Goal: Information Seeking & Learning: Learn about a topic

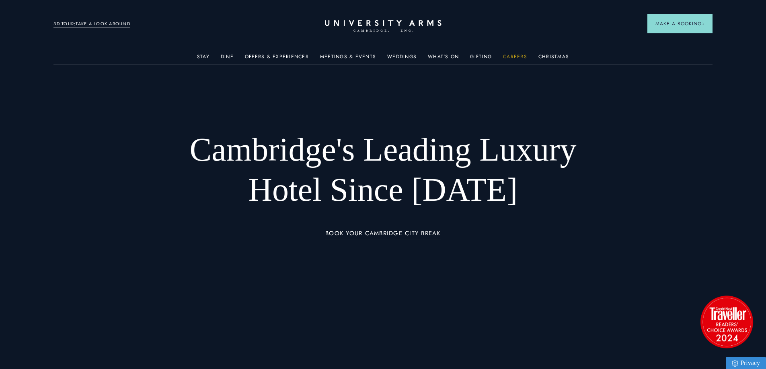
click at [516, 56] on link "Careers" at bounding box center [515, 59] width 24 height 10
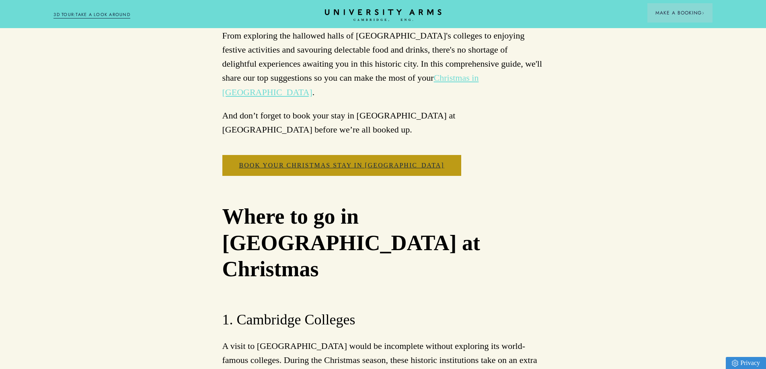
scroll to position [603, 0]
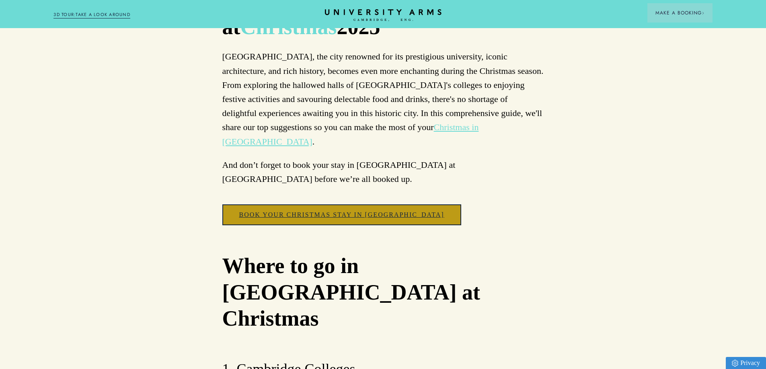
click at [283, 205] on link "Book your Christmas Stay in Cambridge" at bounding box center [341, 215] width 239 height 21
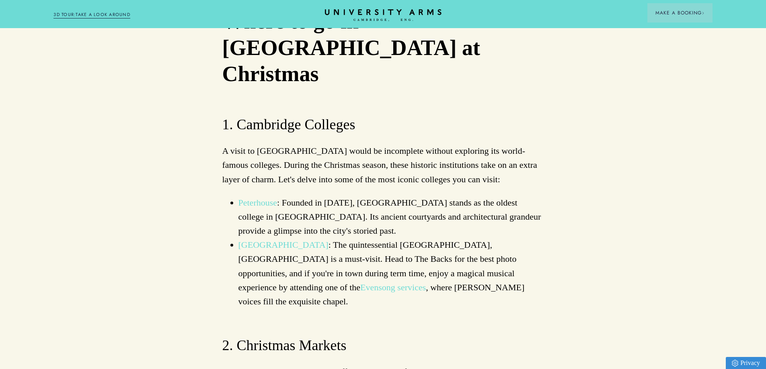
scroll to position [884, 0]
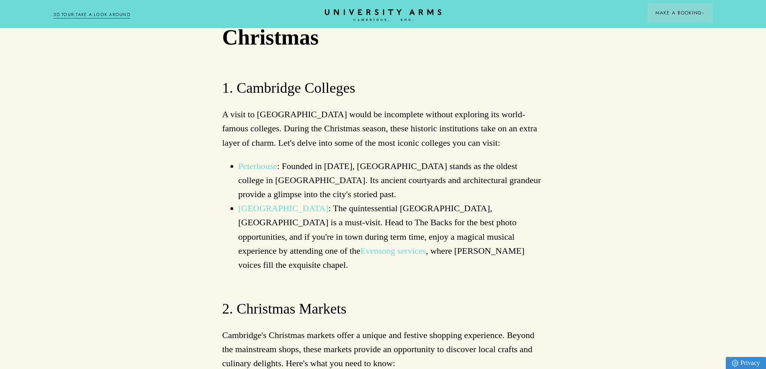
drag, startPoint x: 264, startPoint y: 92, endPoint x: 264, endPoint y: 96, distance: 4.0
click at [264, 161] on link "Peterhouse" at bounding box center [257, 166] width 39 height 10
click at [288, 203] on link "King’s College Chapel" at bounding box center [283, 208] width 90 height 10
click at [360, 246] on link "Evensong services" at bounding box center [393, 251] width 66 height 10
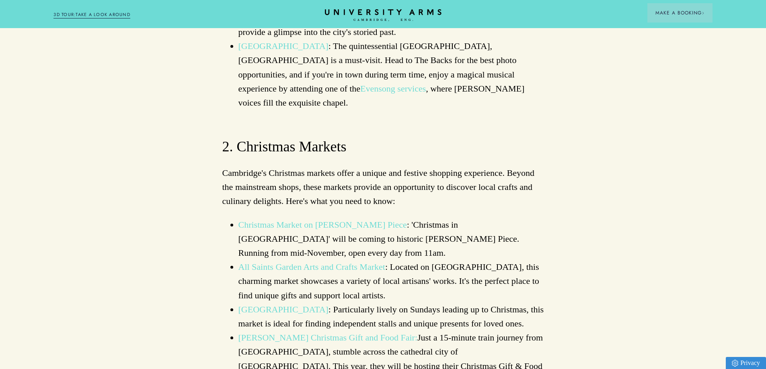
scroll to position [1085, 0]
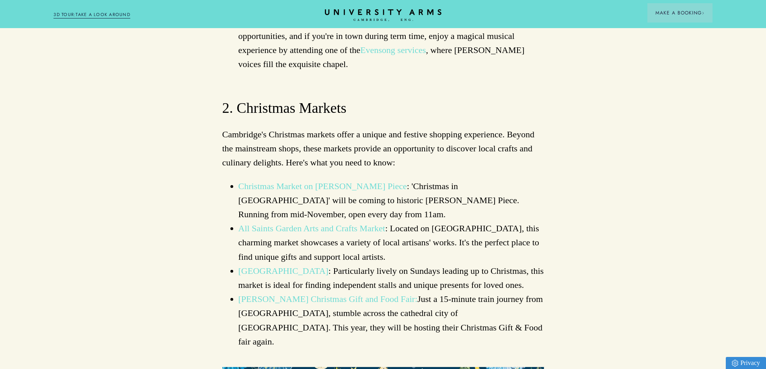
click at [358, 181] on link "Christmas Market on Parker's Piece" at bounding box center [322, 186] width 168 height 10
click at [335, 223] on link "All Saints Garden Arts and Crafts Market" at bounding box center [311, 228] width 147 height 10
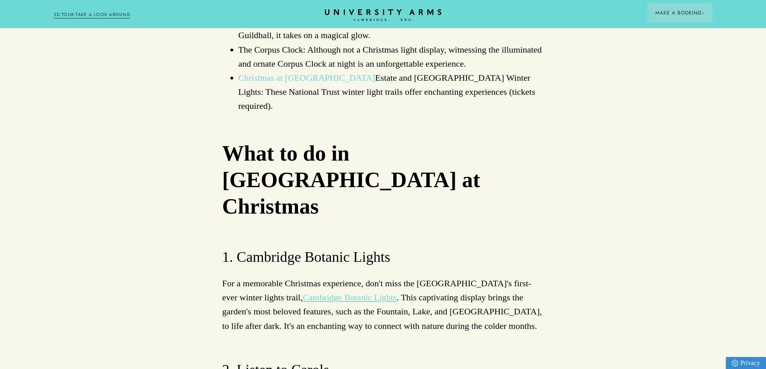
scroll to position [2291, 0]
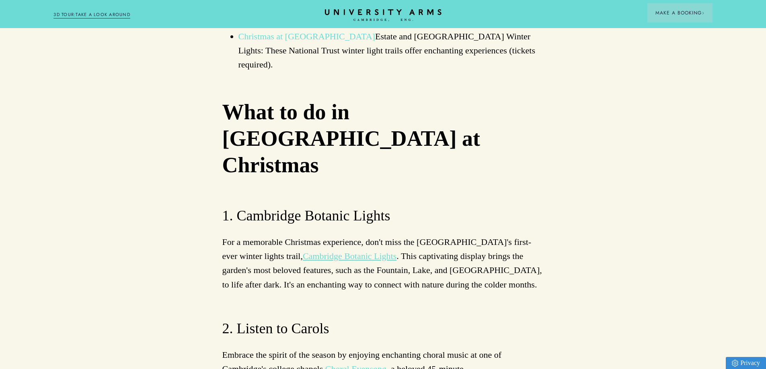
click at [396, 251] on link "Cambridge Botanic Lights" at bounding box center [350, 256] width 94 height 10
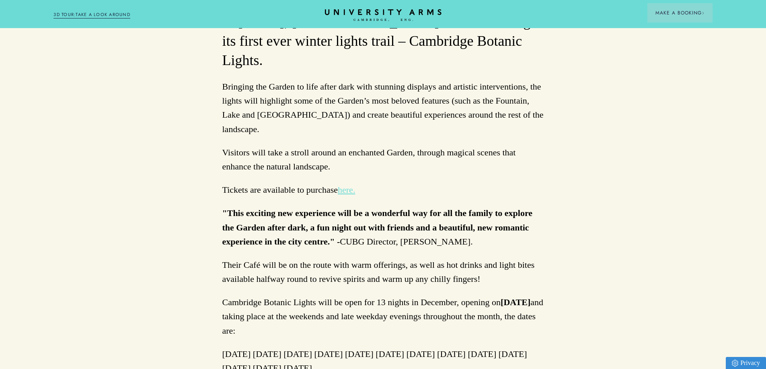
scroll to position [362, 0]
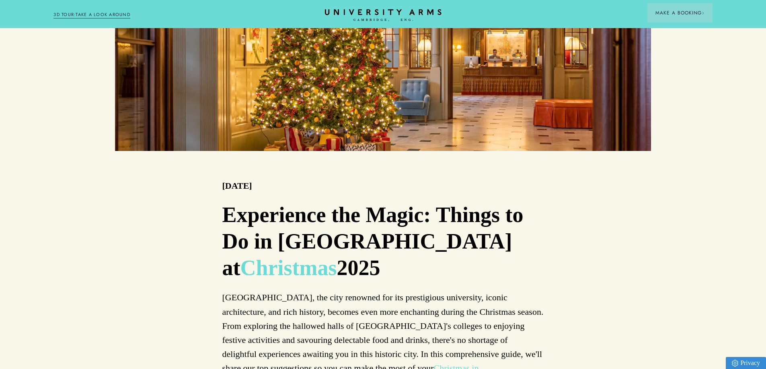
scroll to position [2291, 0]
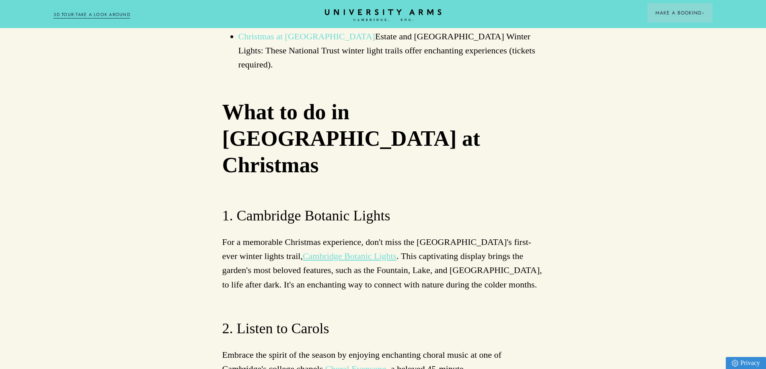
click at [365, 364] on link "Choral Evensong" at bounding box center [355, 369] width 61 height 10
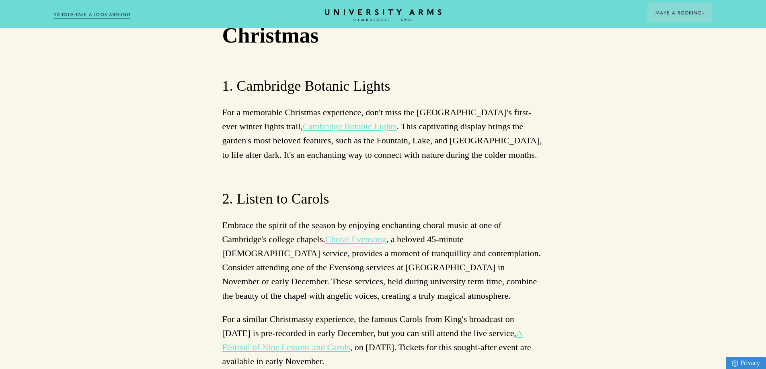
scroll to position [2492, 0]
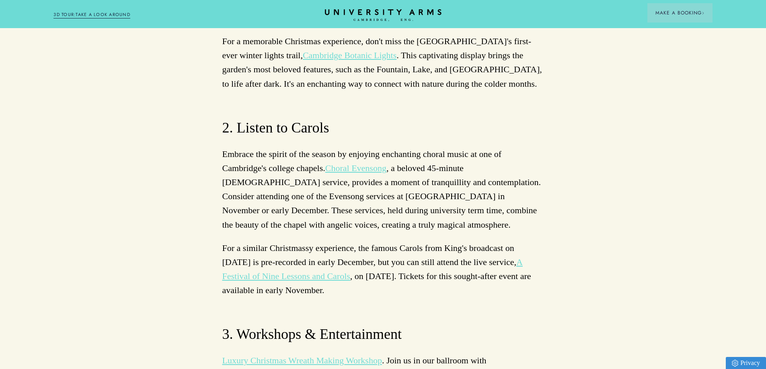
click at [307, 257] on link "A Festival of Nine Lessons and Carols" at bounding box center [372, 269] width 300 height 24
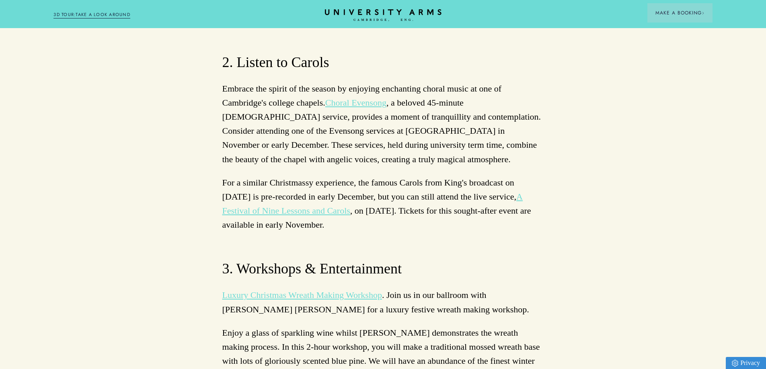
scroll to position [2612, 0]
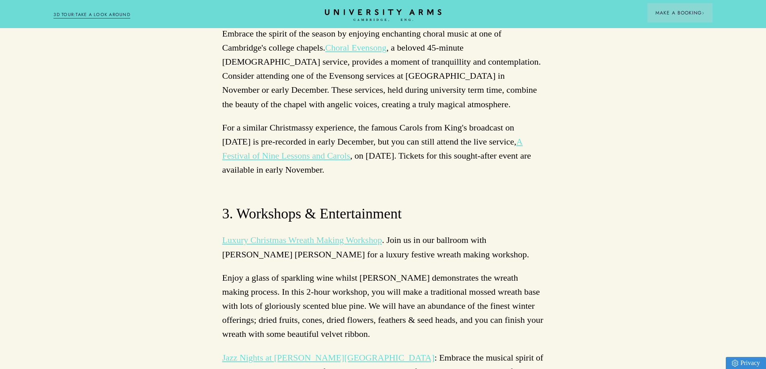
click at [336, 235] on link "Luxury Christmas Wreath Making Workshop" at bounding box center [302, 240] width 160 height 10
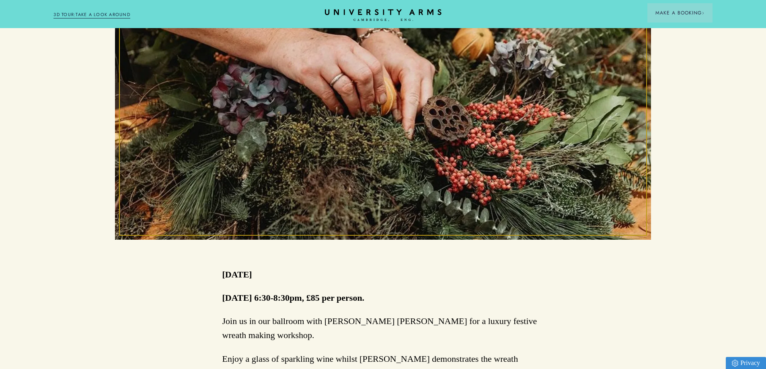
scroll to position [322, 0]
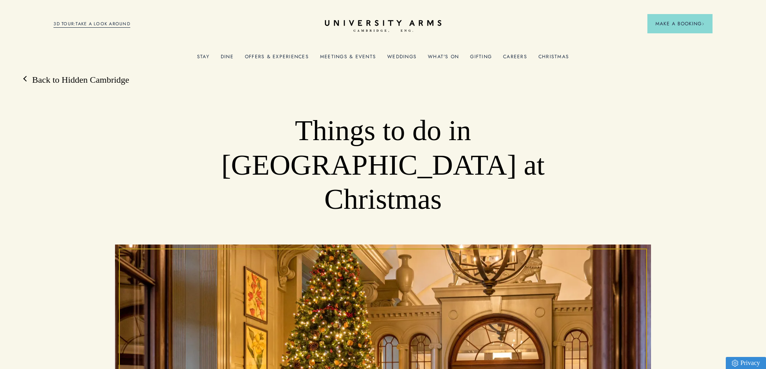
click at [545, 57] on link "Christmas" at bounding box center [553, 59] width 31 height 10
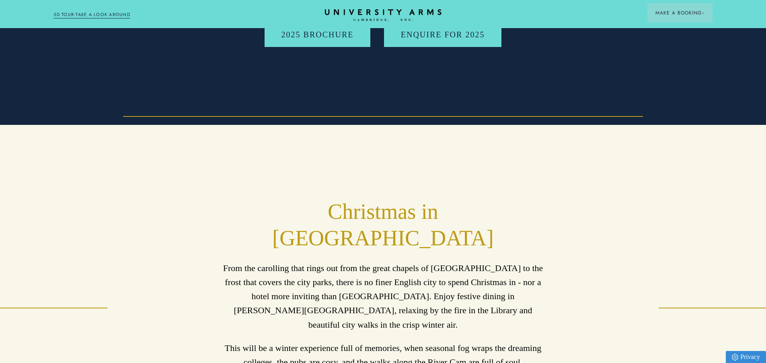
scroll to position [241, 0]
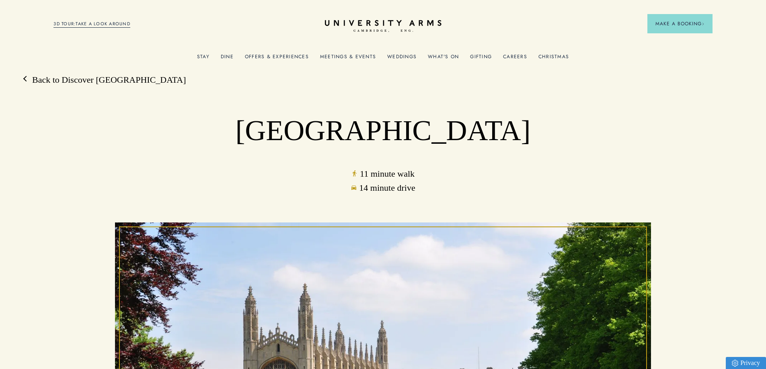
click at [463, 57] on ul "Stay Rooms Suites From £459/night Superior Rooms From £249/night Classic Rooms …" at bounding box center [382, 56] width 658 height 16
click at [475, 57] on link "Gifting" at bounding box center [481, 59] width 22 height 10
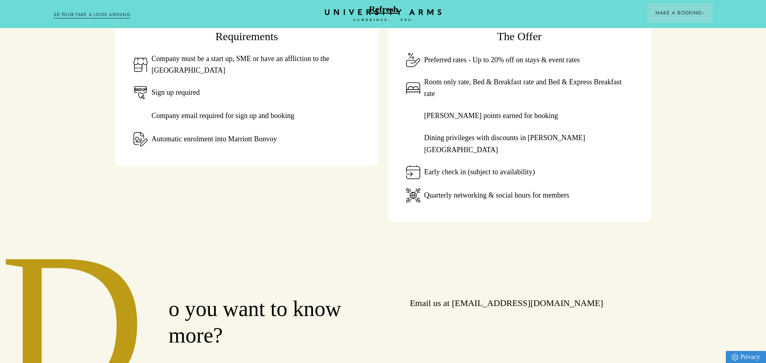
scroll to position [603, 0]
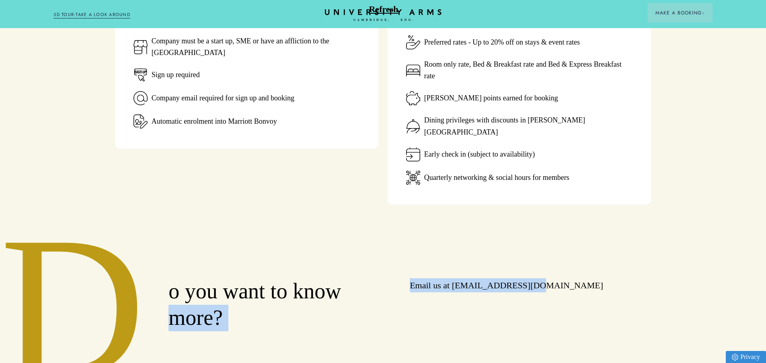
drag, startPoint x: 409, startPoint y: 272, endPoint x: 518, endPoint y: 273, distance: 108.5
click at [518, 279] on div "o you want to know more? Email us at [EMAIL_ADDRESS][DOMAIN_NAME]" at bounding box center [383, 305] width 536 height 53
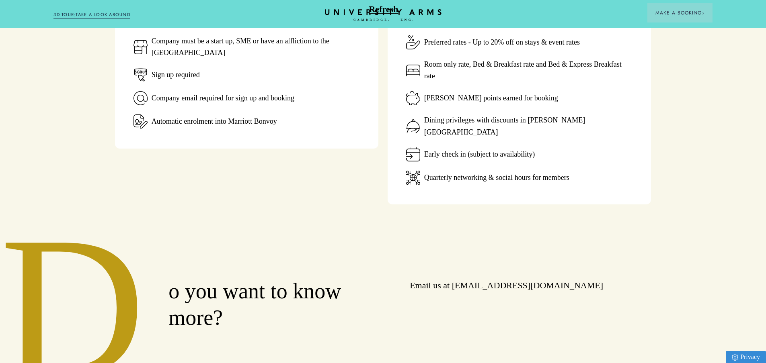
click at [532, 279] on p "Email us at [EMAIL_ADDRESS][DOMAIN_NAME]" at bounding box center [530, 286] width 241 height 14
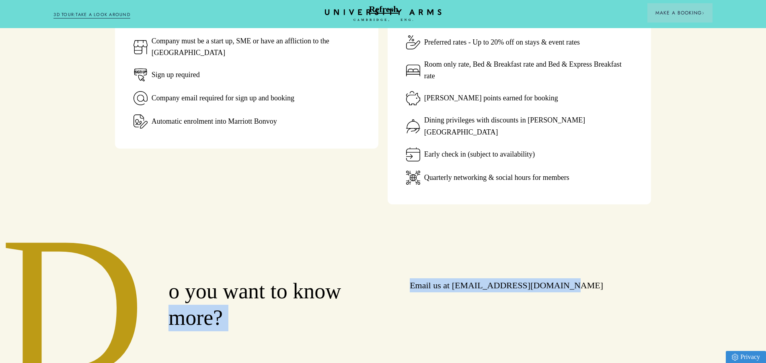
drag, startPoint x: 546, startPoint y: 272, endPoint x: 408, endPoint y: 273, distance: 138.3
click at [408, 279] on div "o you want to know more? Email us at sales@universityarms.com" at bounding box center [383, 305] width 536 height 53
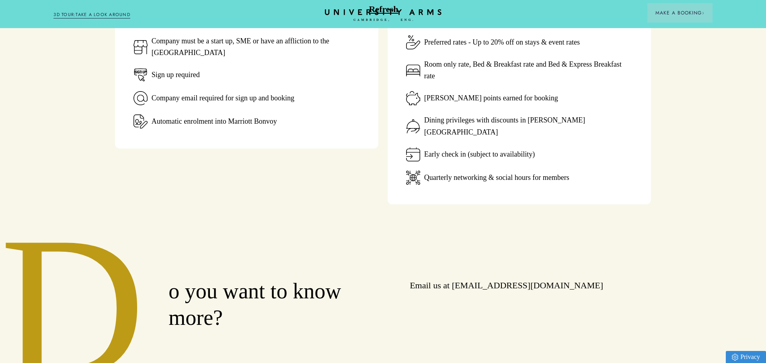
click at [151, 257] on div "D o you want to know more? Email us at sales@universityarms.com" at bounding box center [383, 268] width 766 height 127
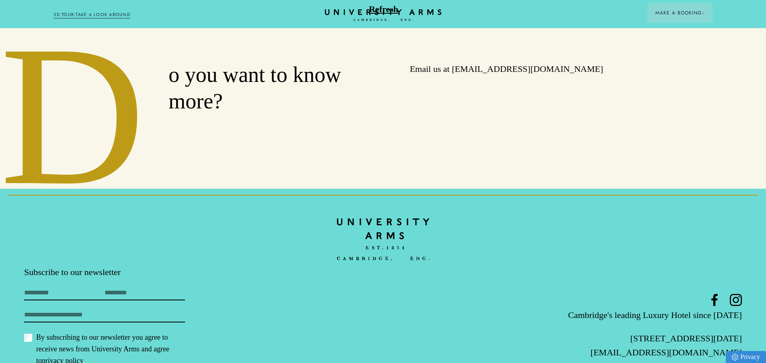
scroll to position [779, 0]
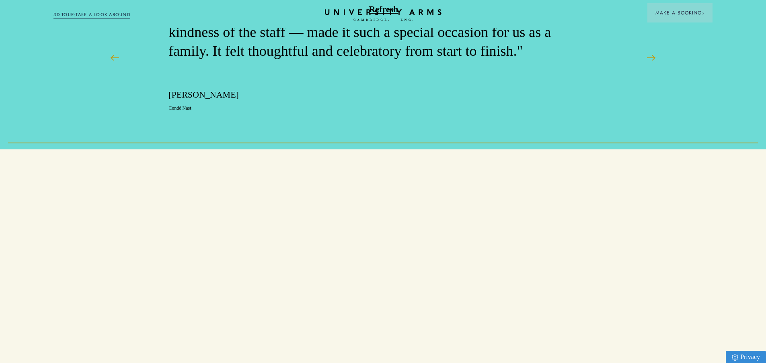
scroll to position [1166, 0]
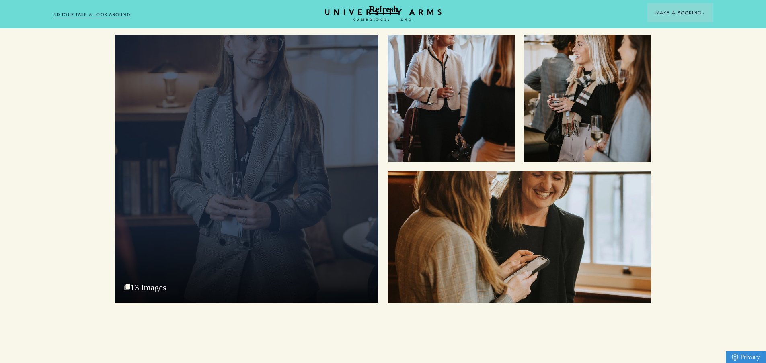
click at [257, 176] on div at bounding box center [246, 169] width 263 height 268
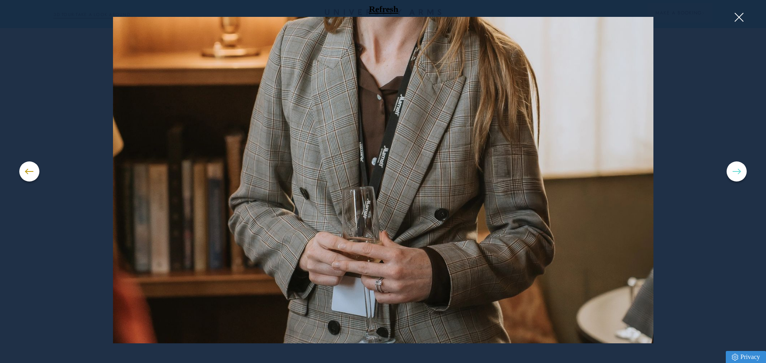
click at [740, 170] on button at bounding box center [736, 172] width 20 height 20
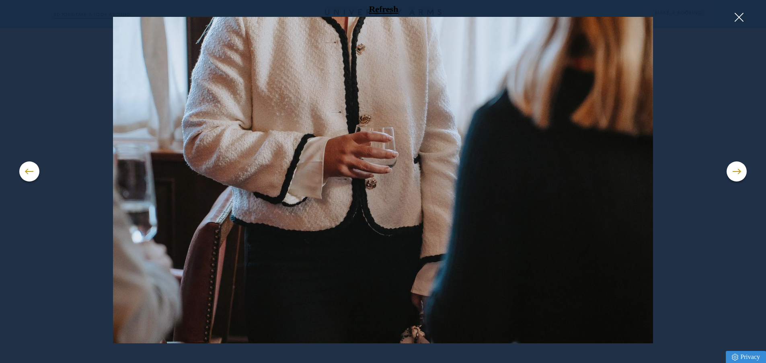
click at [725, 178] on div at bounding box center [382, 180] width 727 height 327
click at [737, 175] on button at bounding box center [736, 172] width 20 height 20
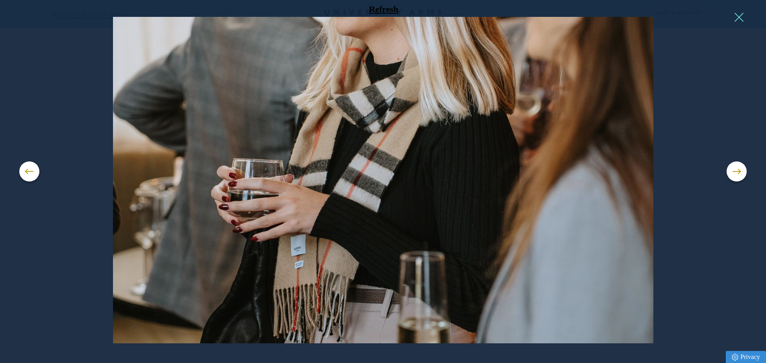
click at [742, 13] on button at bounding box center [738, 17] width 12 height 12
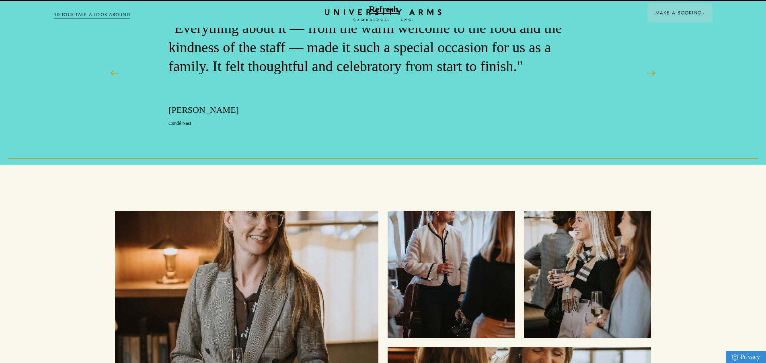
scroll to position [1108, 0]
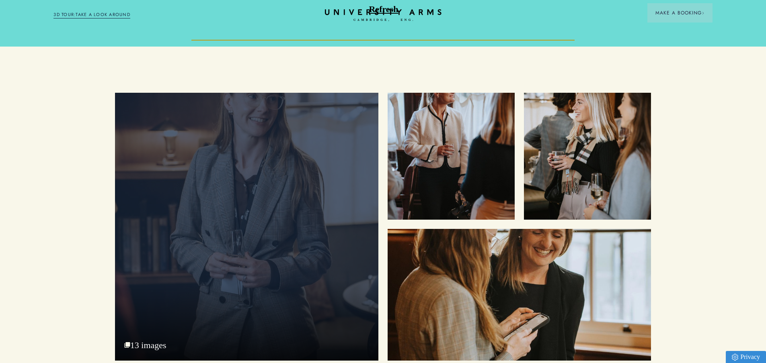
click at [348, 177] on div at bounding box center [246, 227] width 263 height 268
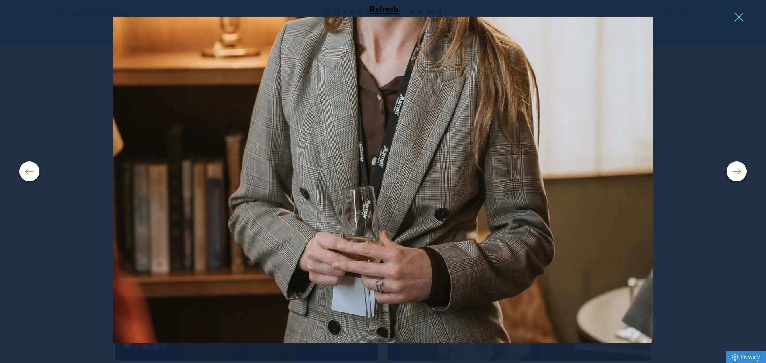
click at [737, 19] on button at bounding box center [738, 17] width 12 height 12
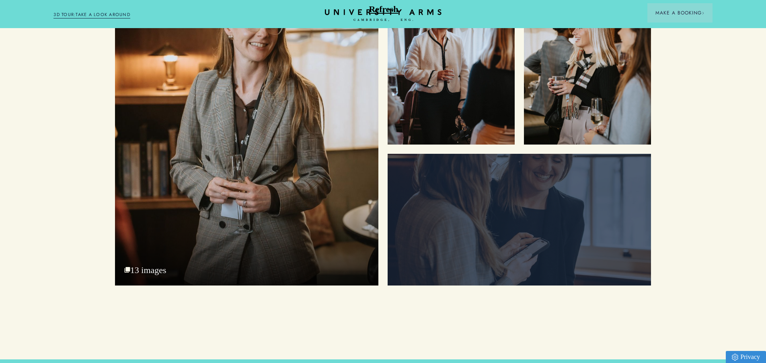
scroll to position [1148, 0]
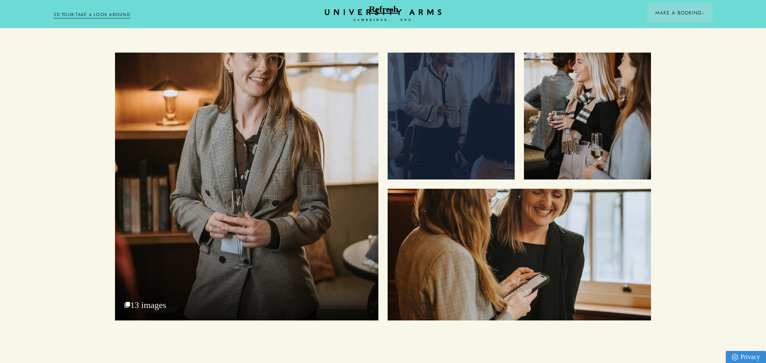
click at [469, 113] on div at bounding box center [450, 116] width 127 height 127
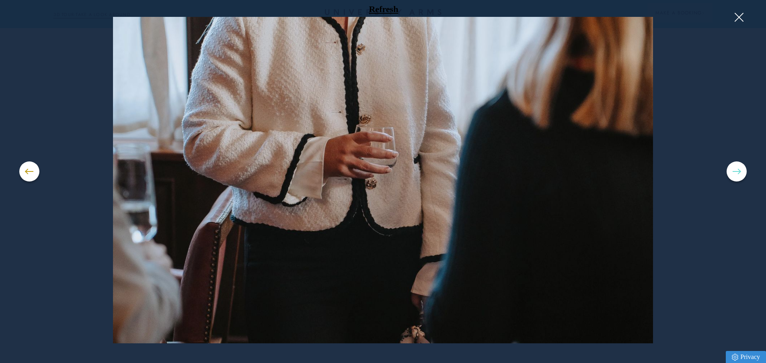
click at [741, 173] on button at bounding box center [736, 172] width 20 height 20
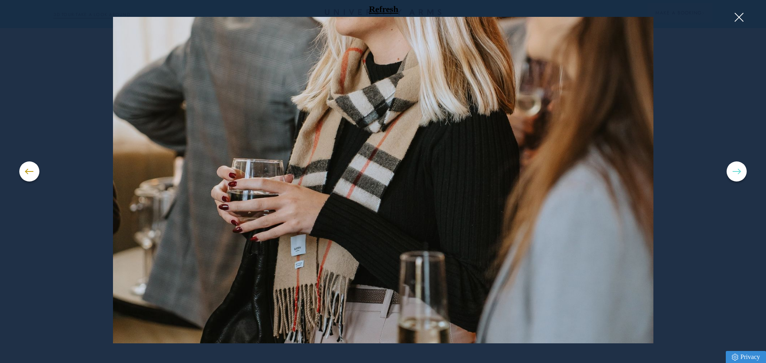
click at [741, 173] on button at bounding box center [736, 172] width 20 height 20
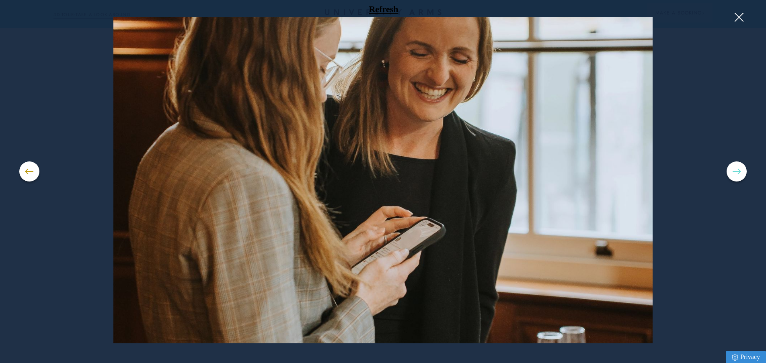
click at [741, 174] on button at bounding box center [736, 172] width 20 height 20
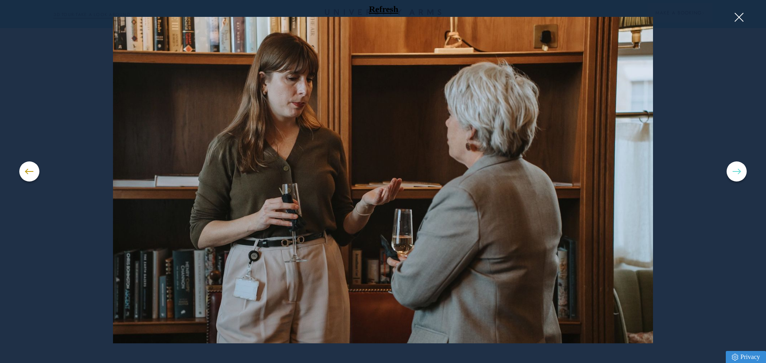
click at [741, 174] on button at bounding box center [736, 172] width 20 height 20
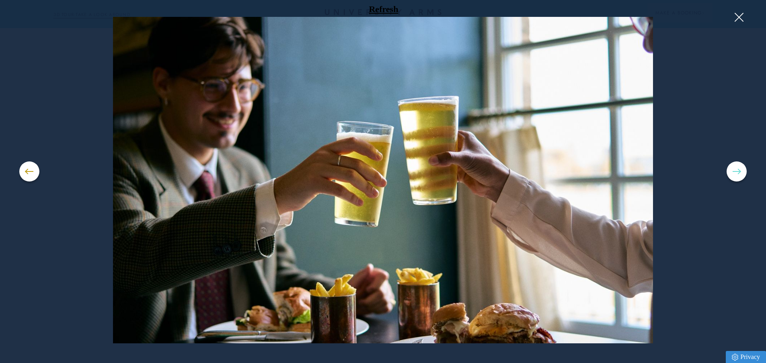
click at [741, 174] on button at bounding box center [736, 172] width 20 height 20
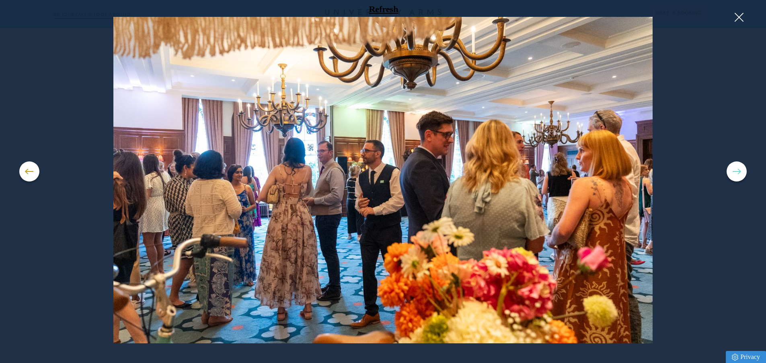
click at [741, 174] on button at bounding box center [736, 172] width 20 height 20
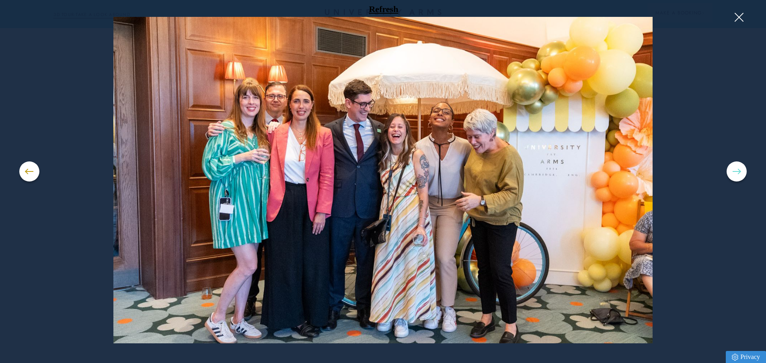
click at [740, 174] on button at bounding box center [736, 172] width 20 height 20
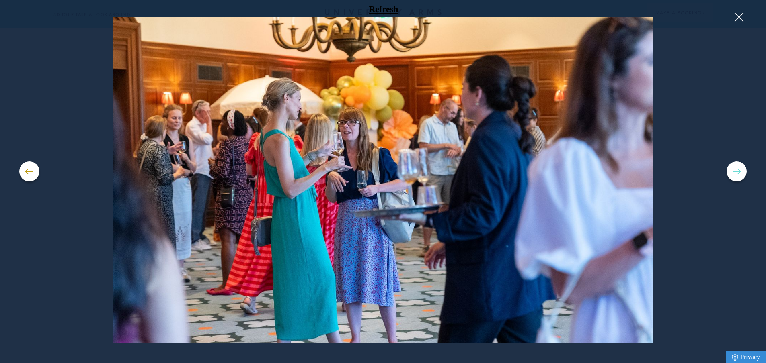
click at [738, 173] on button at bounding box center [736, 172] width 20 height 20
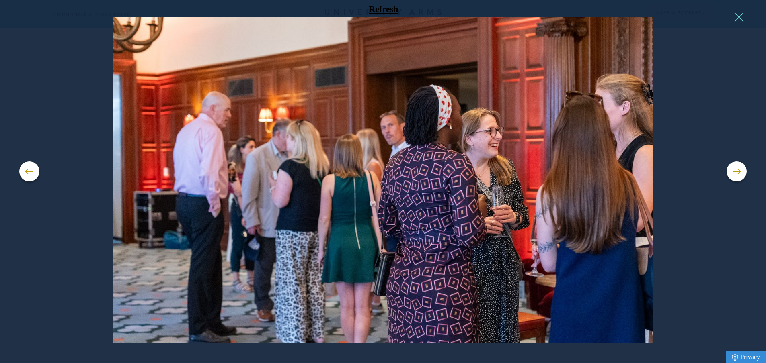
click at [739, 20] on button at bounding box center [738, 17] width 12 height 12
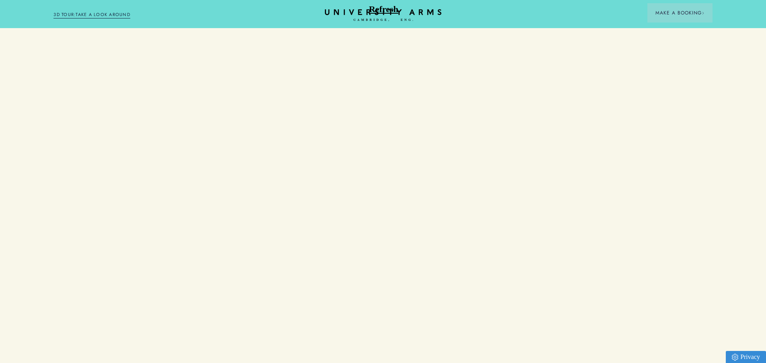
scroll to position [1567, 0]
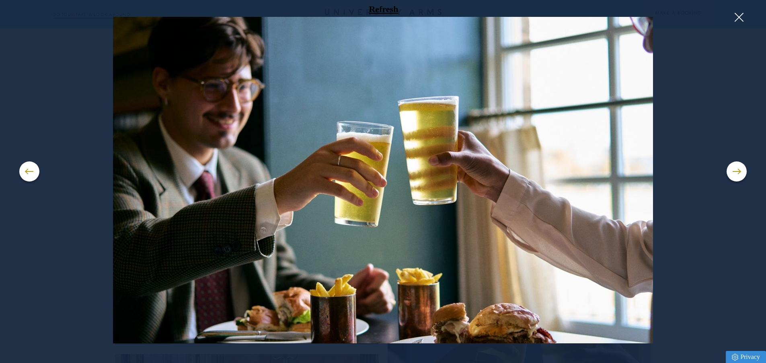
click at [739, 10] on button at bounding box center [383, 181] width 766 height 363
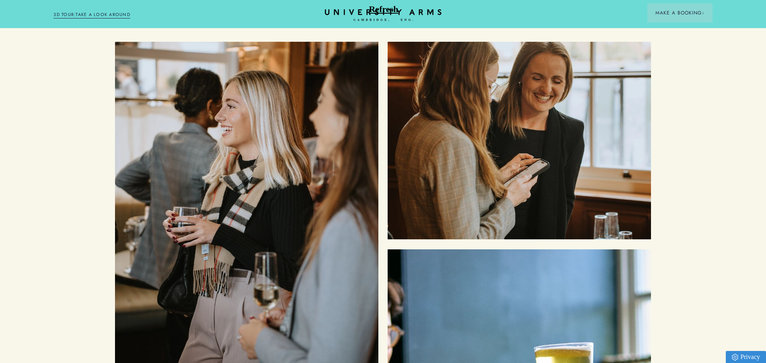
scroll to position [1447, 0]
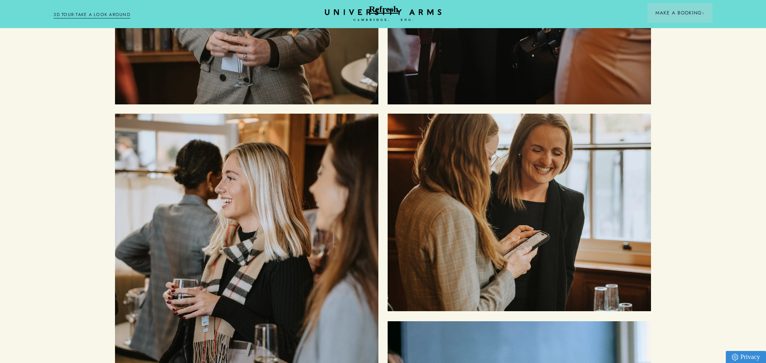
click at [284, 56] on img at bounding box center [246, 6] width 263 height 197
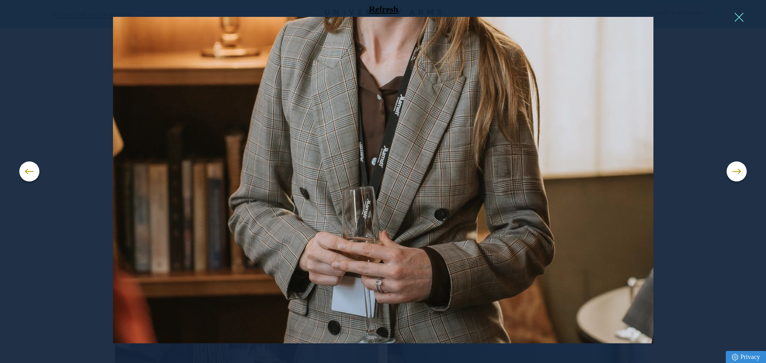
click at [736, 16] on button at bounding box center [738, 17] width 12 height 12
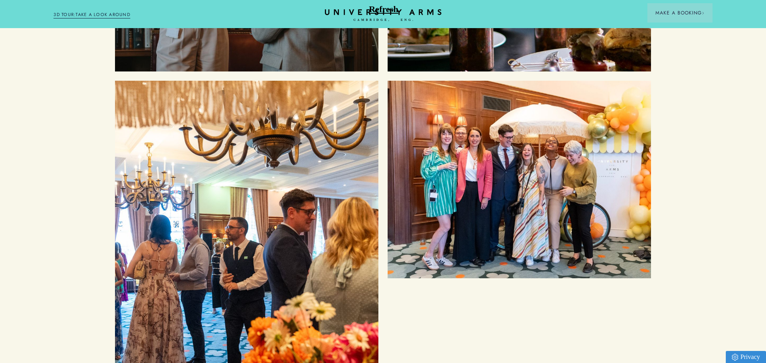
scroll to position [1969, 0]
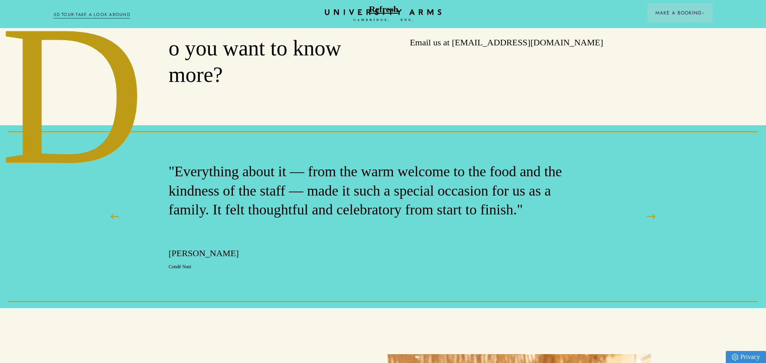
scroll to position [948, 0]
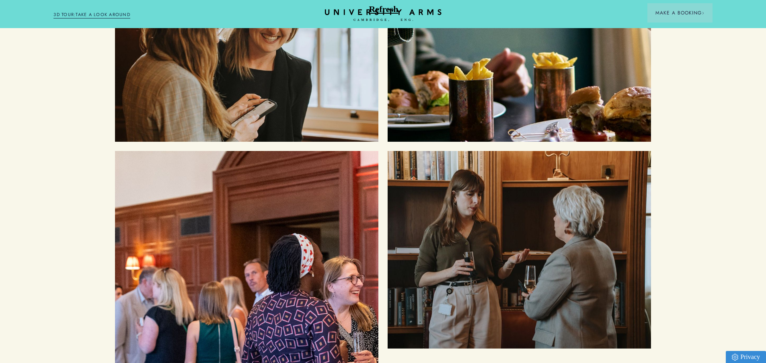
scroll to position [2050, 0]
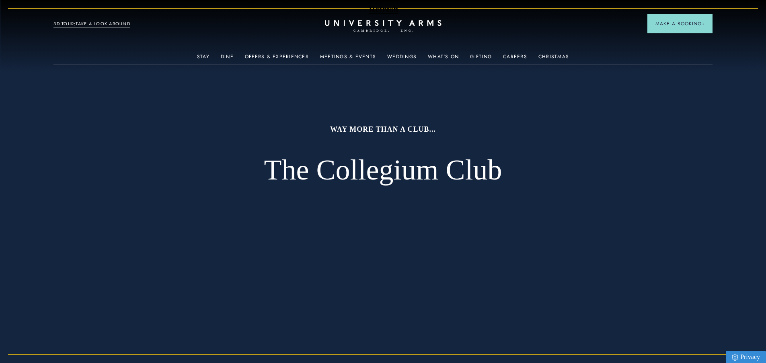
scroll to position [80, 0]
